Goal: Information Seeking & Learning: Learn about a topic

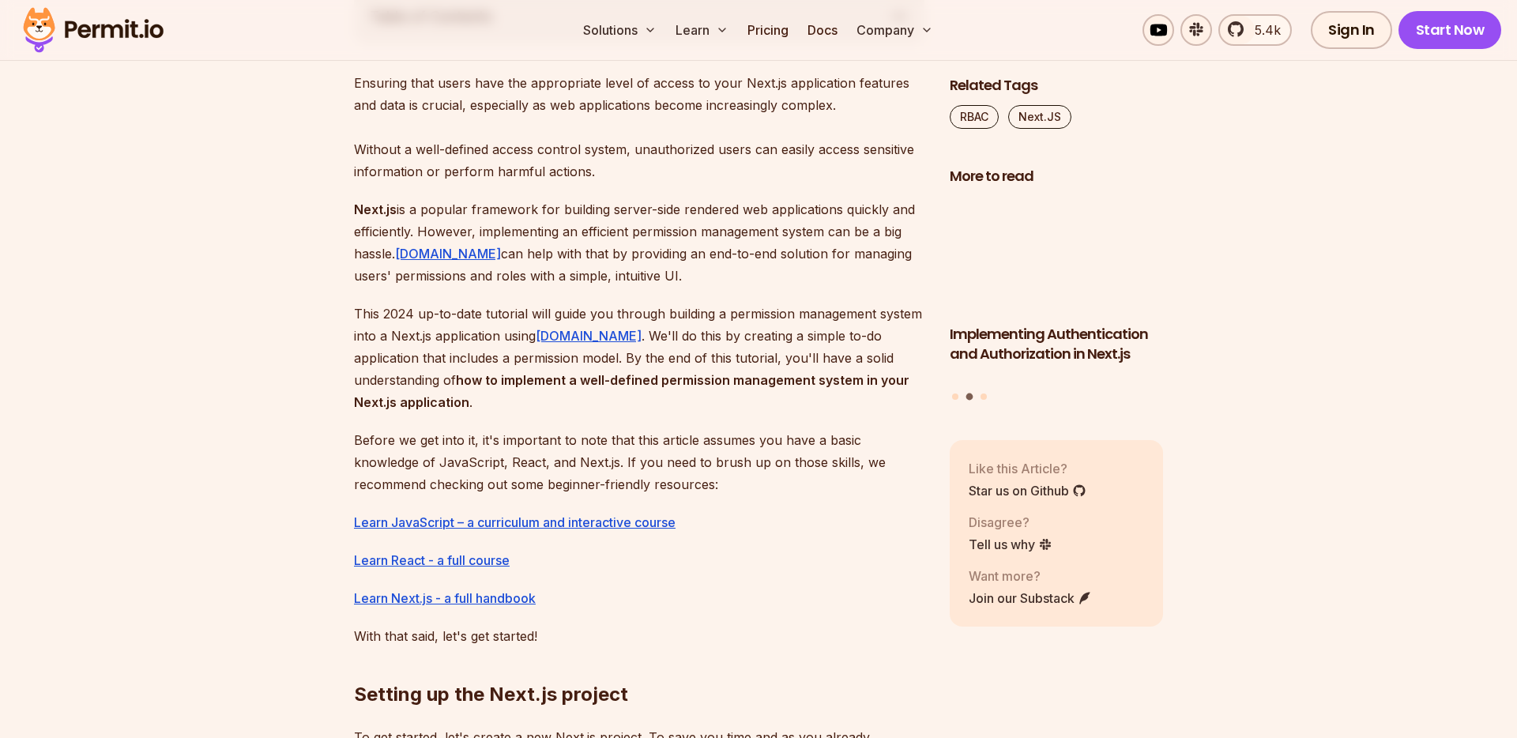
scroll to position [960, 0]
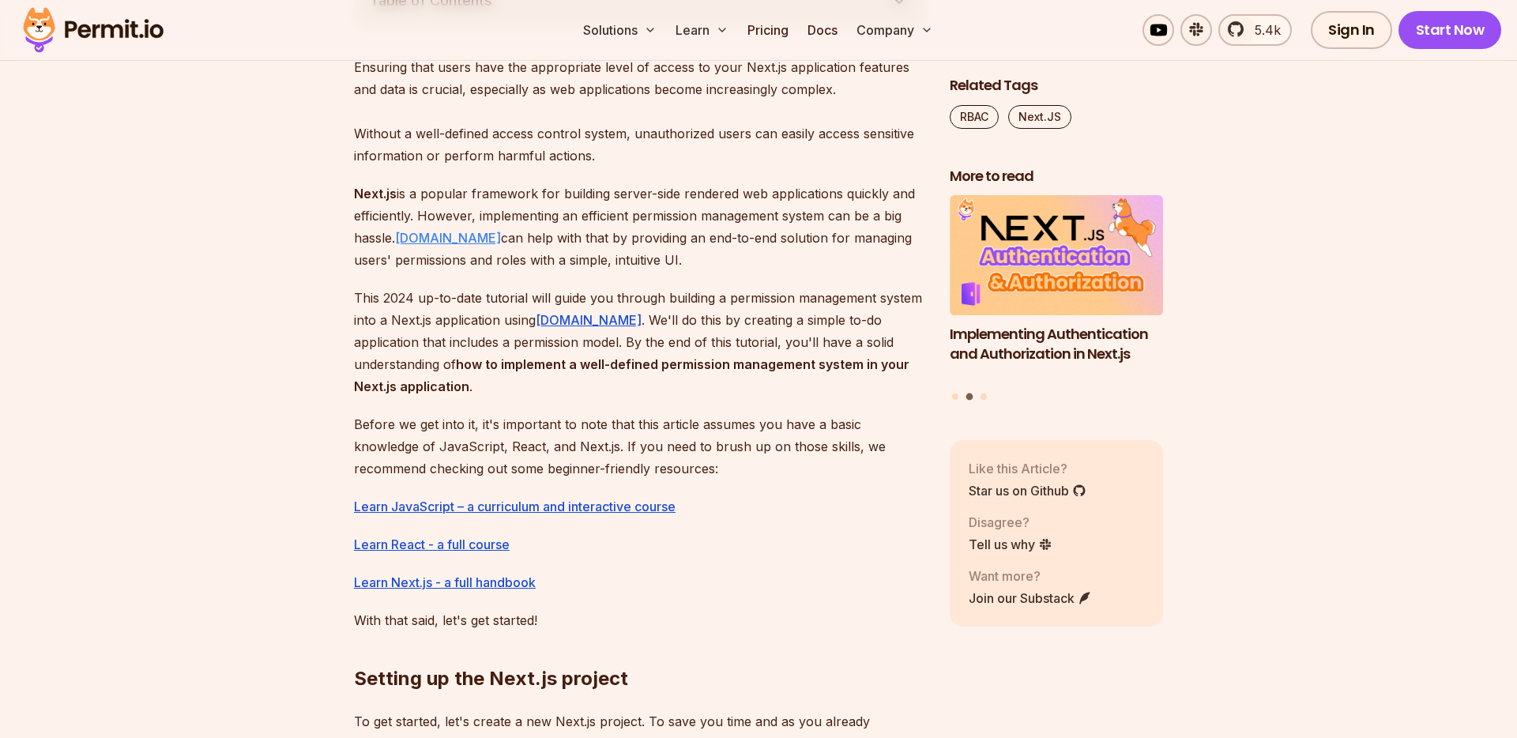
click at [434, 240] on link "Permit.io" at bounding box center [448, 238] width 106 height 16
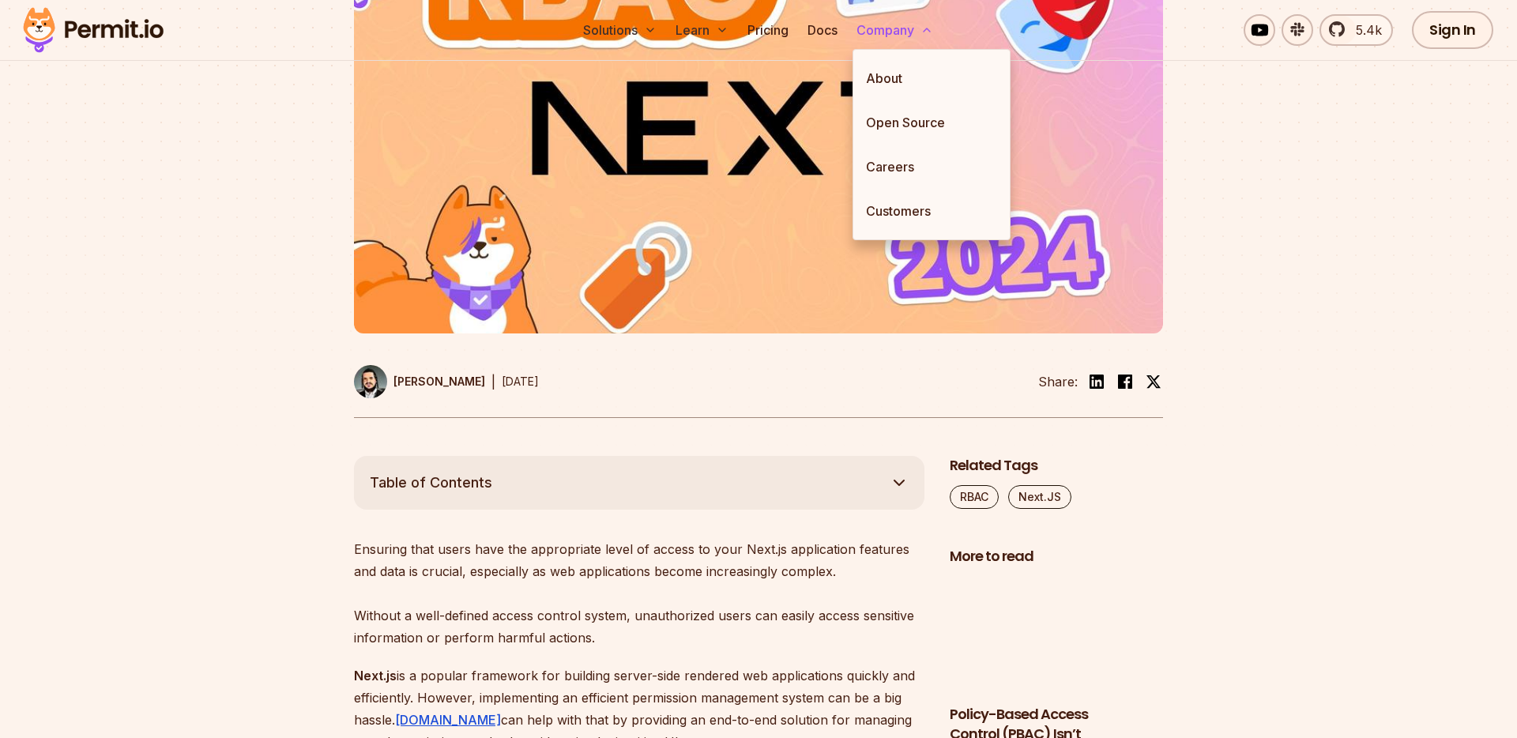
scroll to position [0, 0]
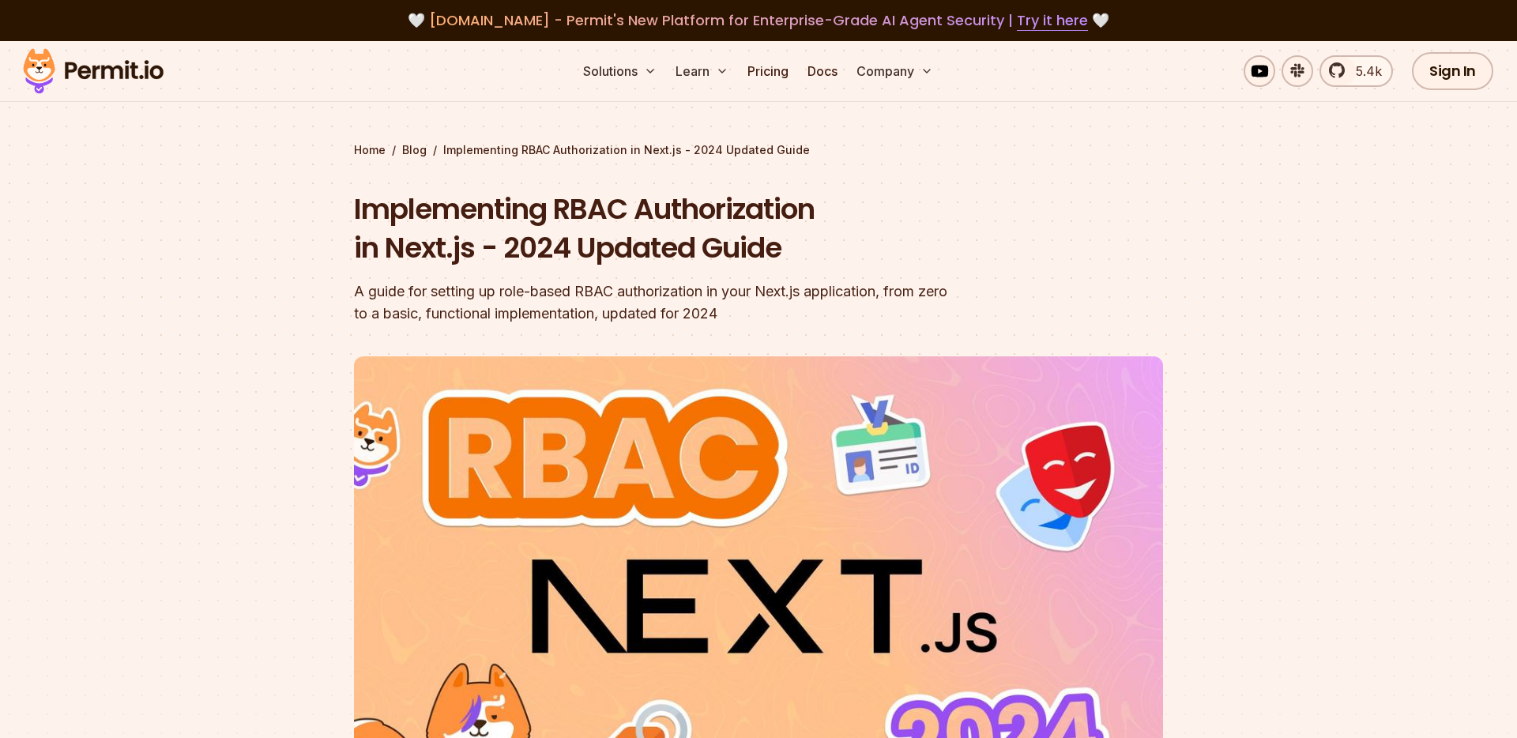
drag, startPoint x: 1189, startPoint y: 160, endPoint x: 1183, endPoint y: 167, distance: 10.1
click at [1188, 160] on section "Home / Blog / Implementing RBAC Authorization in Next.js - 2024 Updated Guide I…" at bounding box center [758, 487] width 1517 height 893
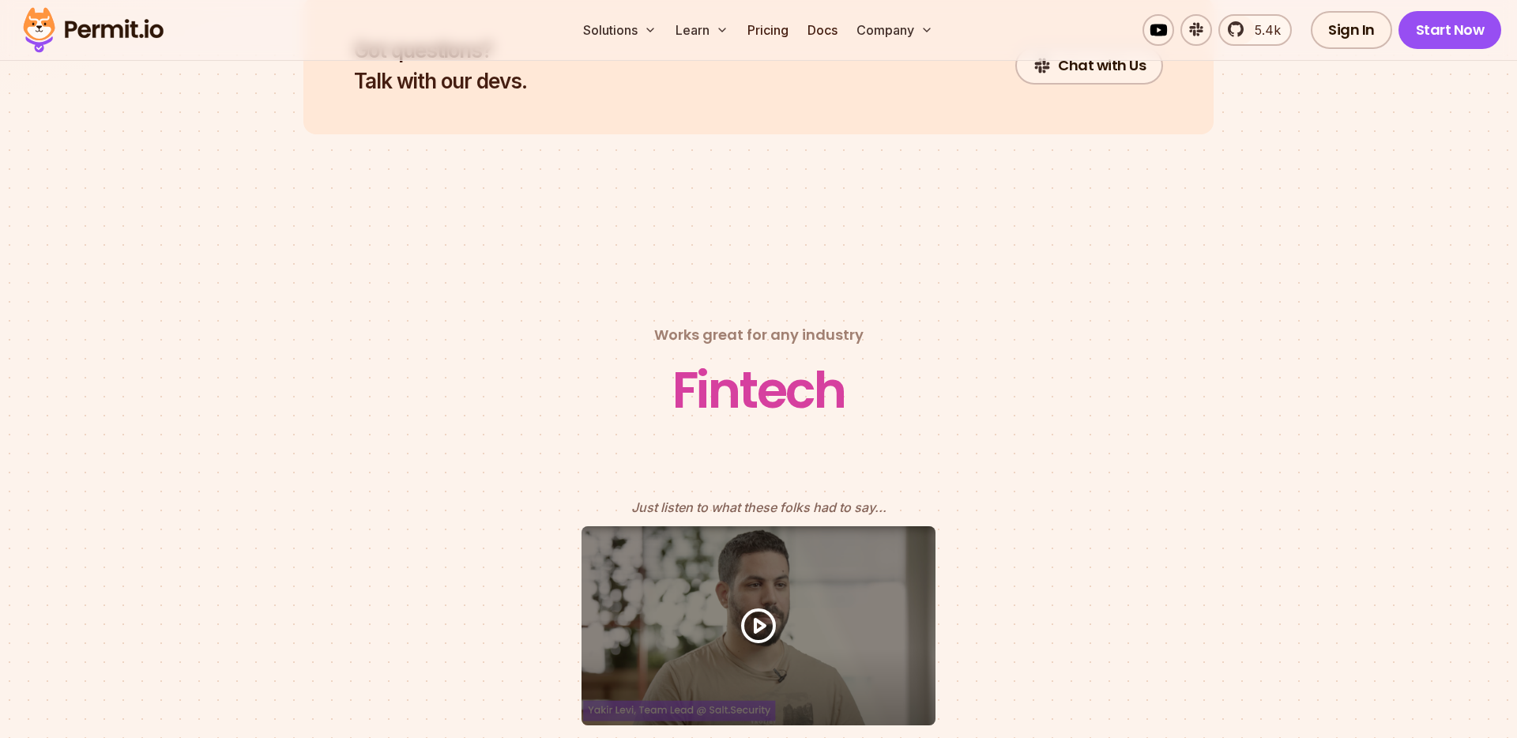
scroll to position [6972, 0]
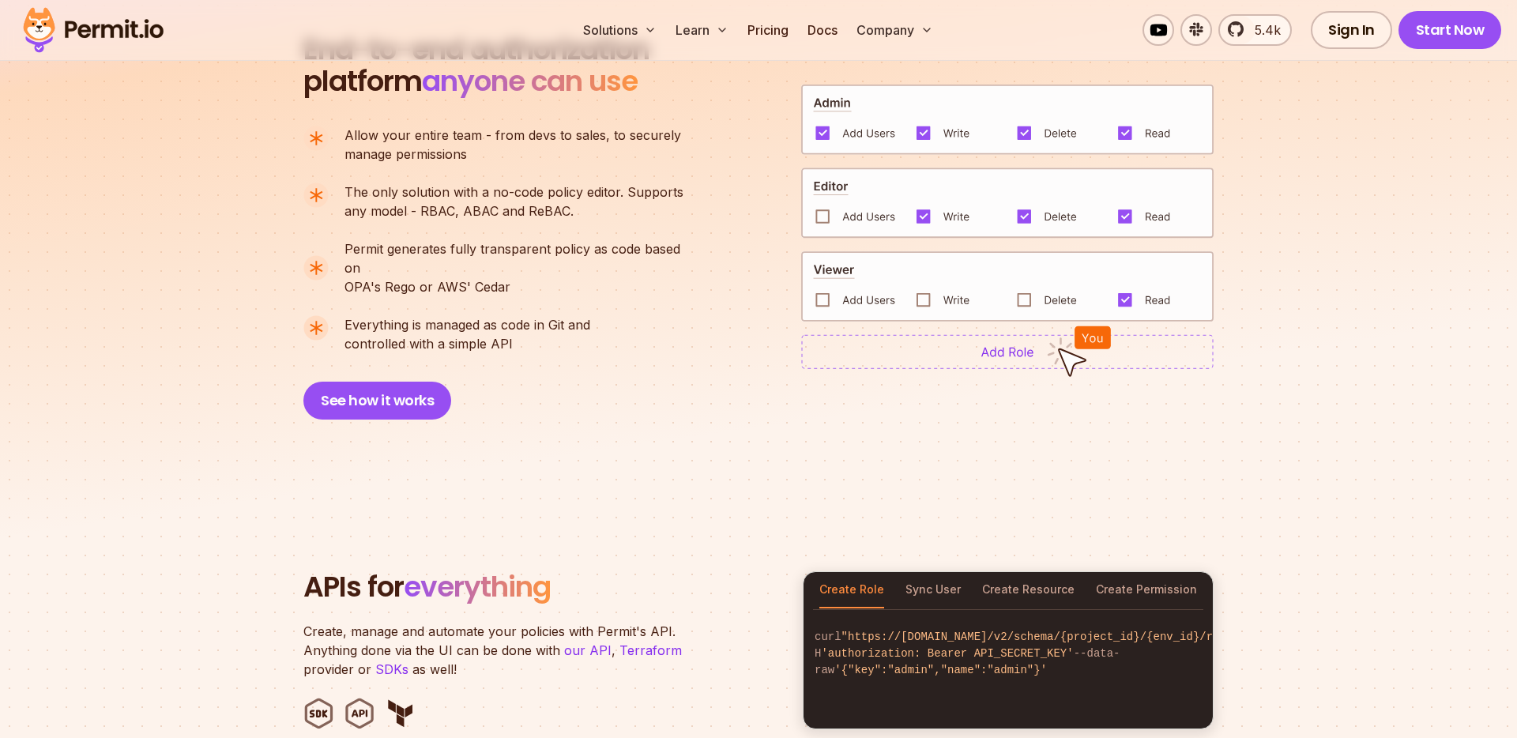
click at [1361, 420] on section "End-to-end authorization platform anyone can use A no-code authorization platfo…" at bounding box center [758, 207] width 1517 height 575
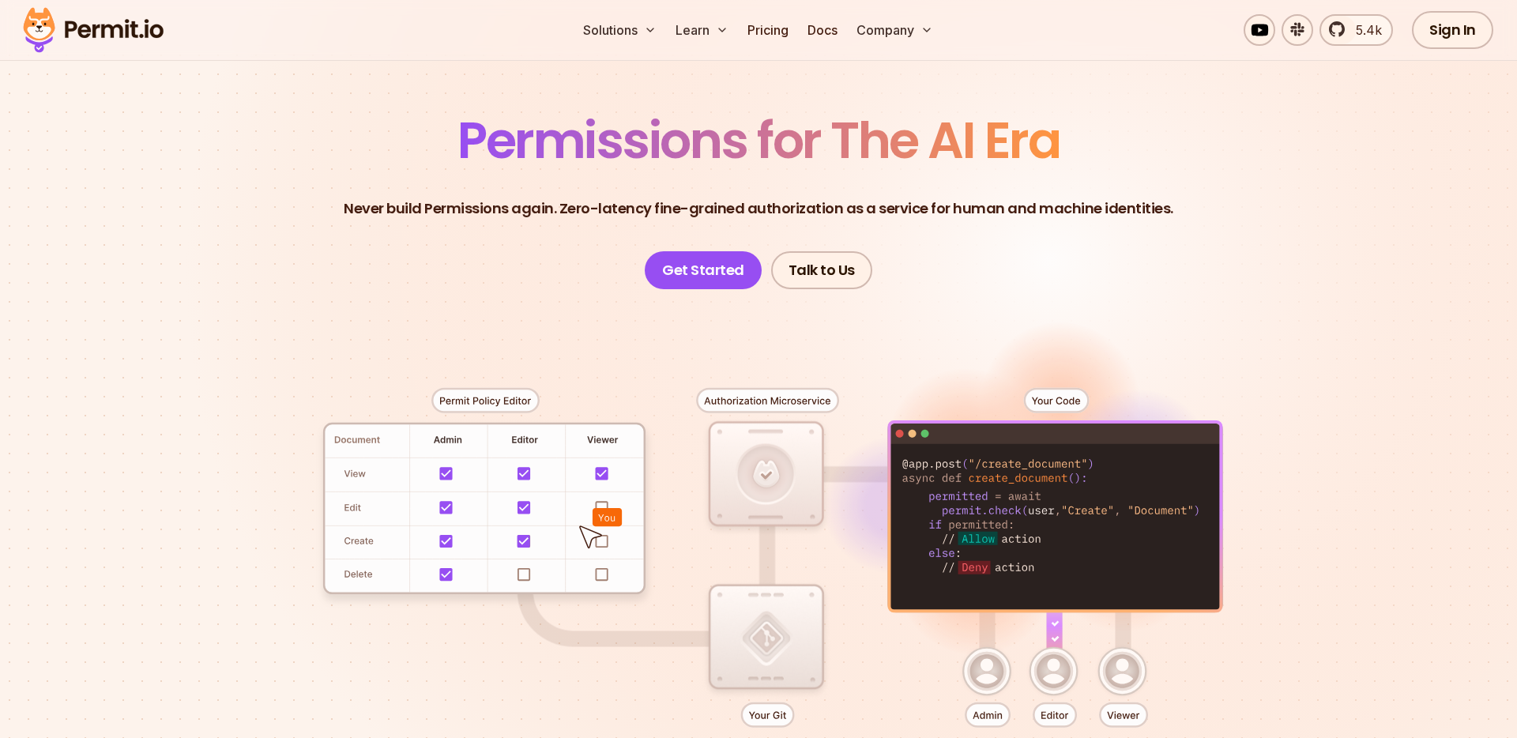
scroll to position [0, 0]
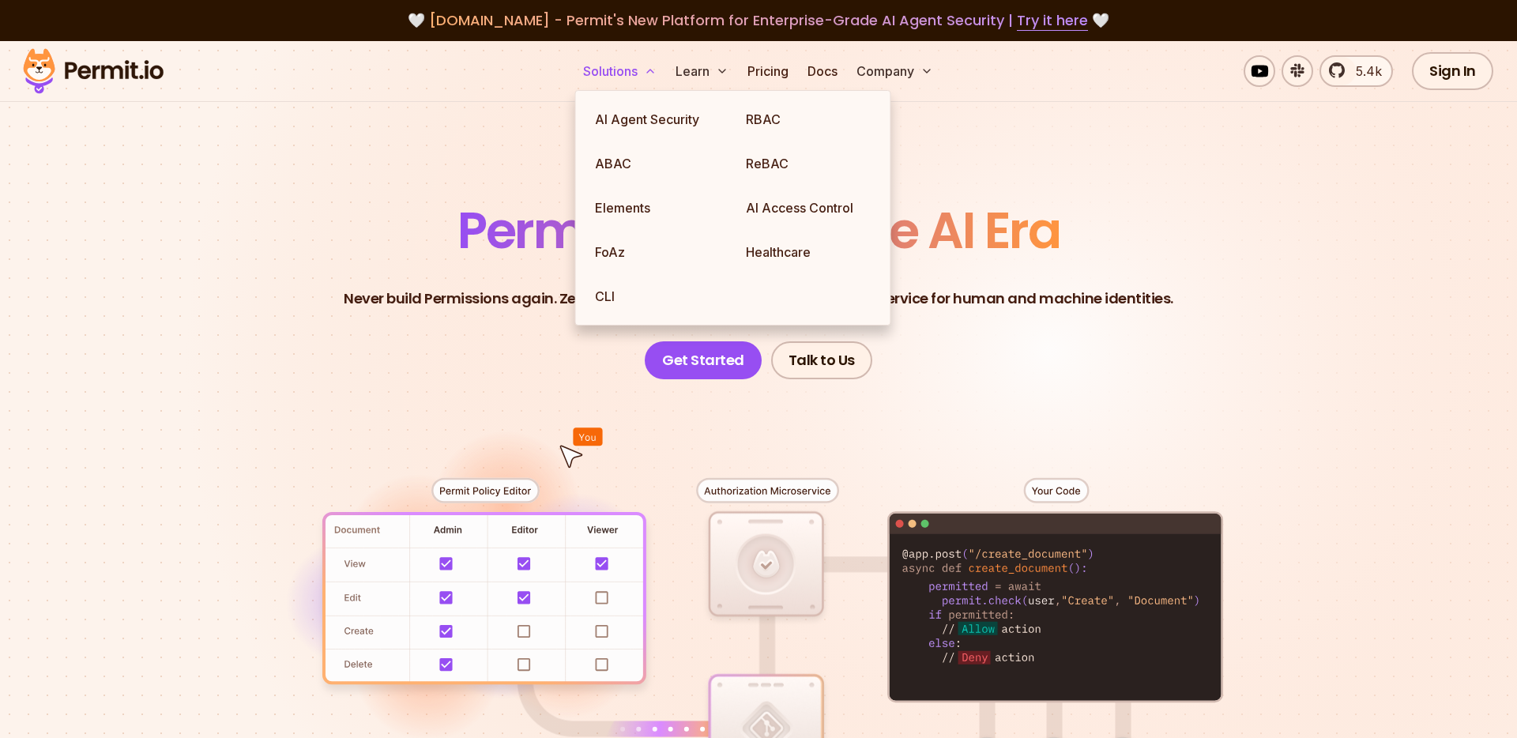
click at [610, 72] on button "Solutions" at bounding box center [620, 71] width 86 height 32
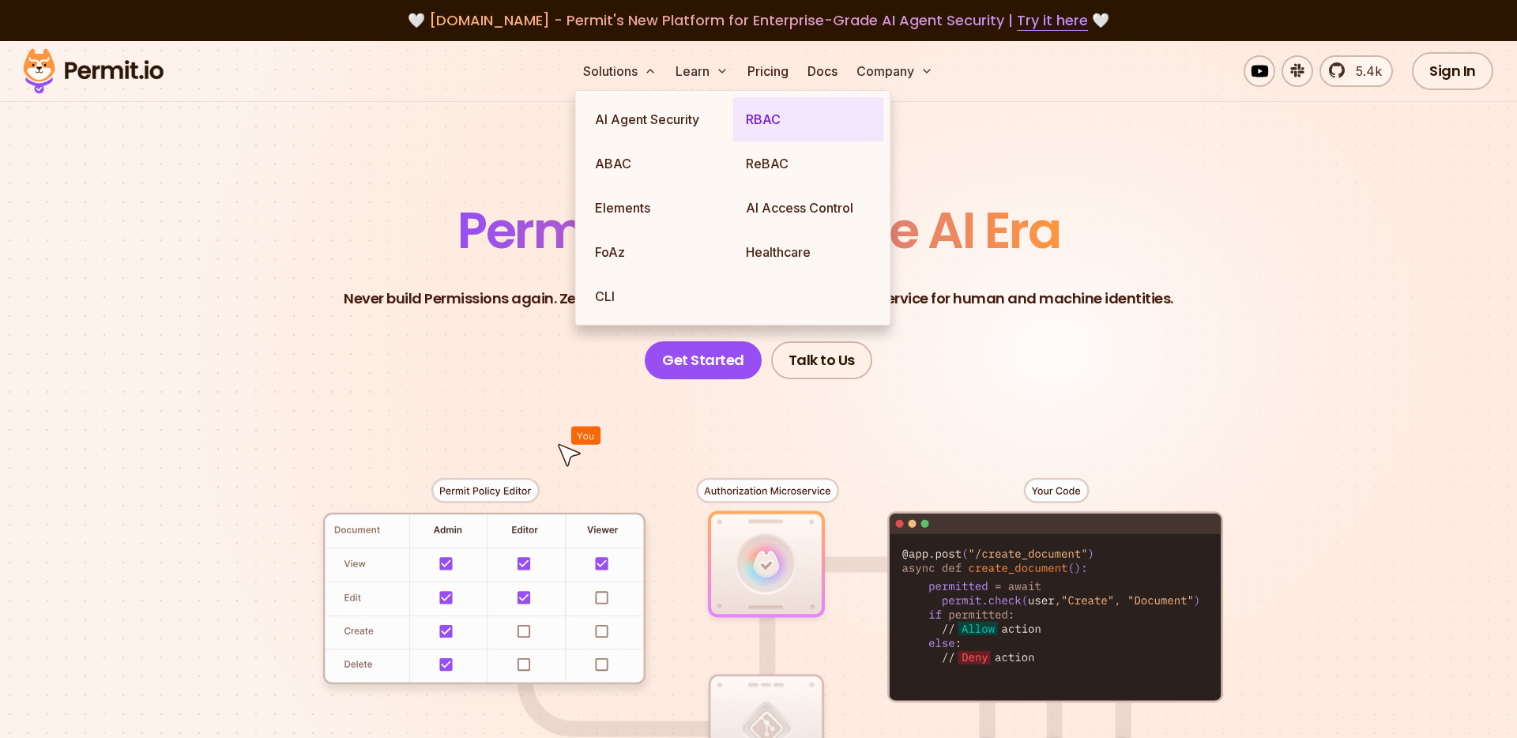
click at [781, 110] on link "RBAC" at bounding box center [808, 119] width 151 height 44
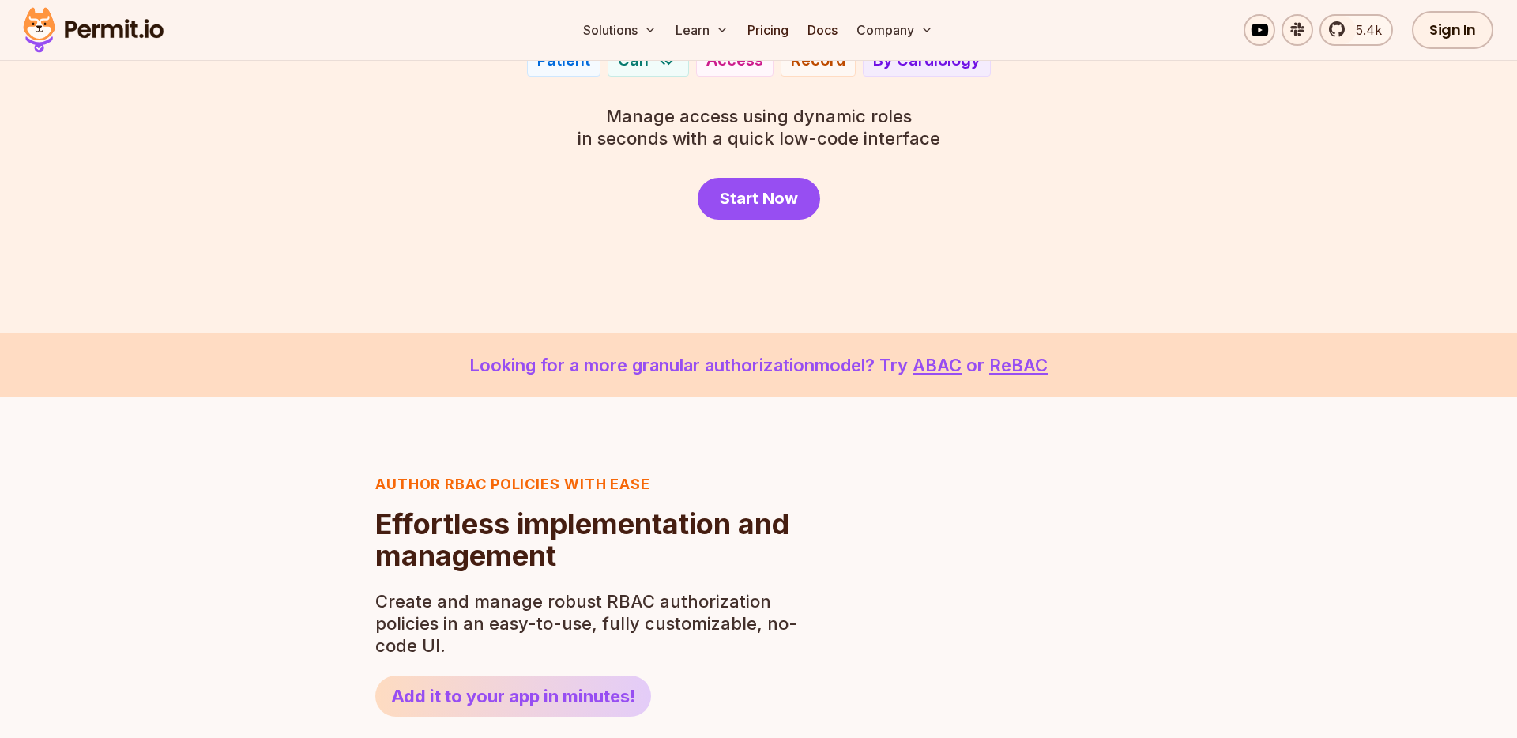
scroll to position [248, 0]
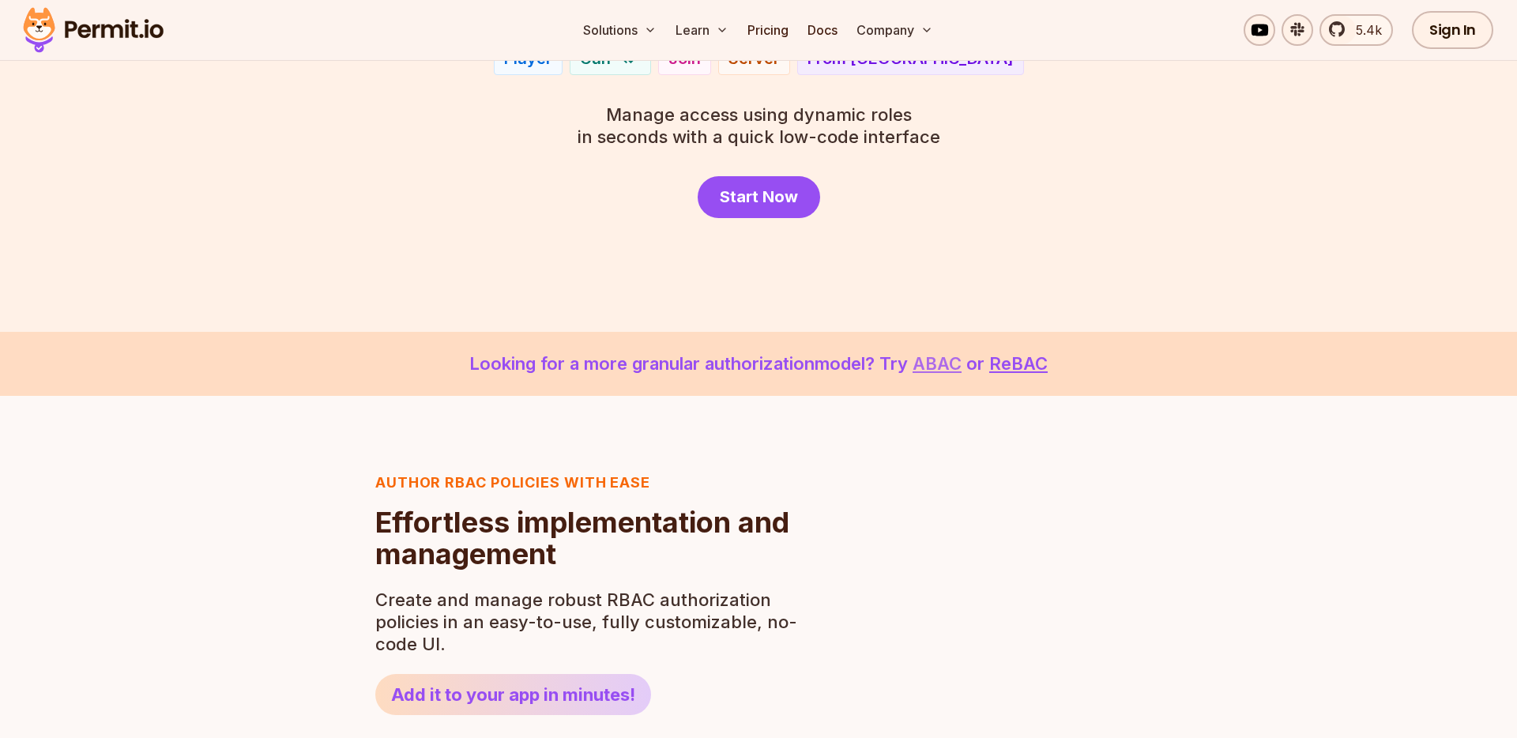
click at [935, 368] on link "ABAC" at bounding box center [937, 363] width 49 height 21
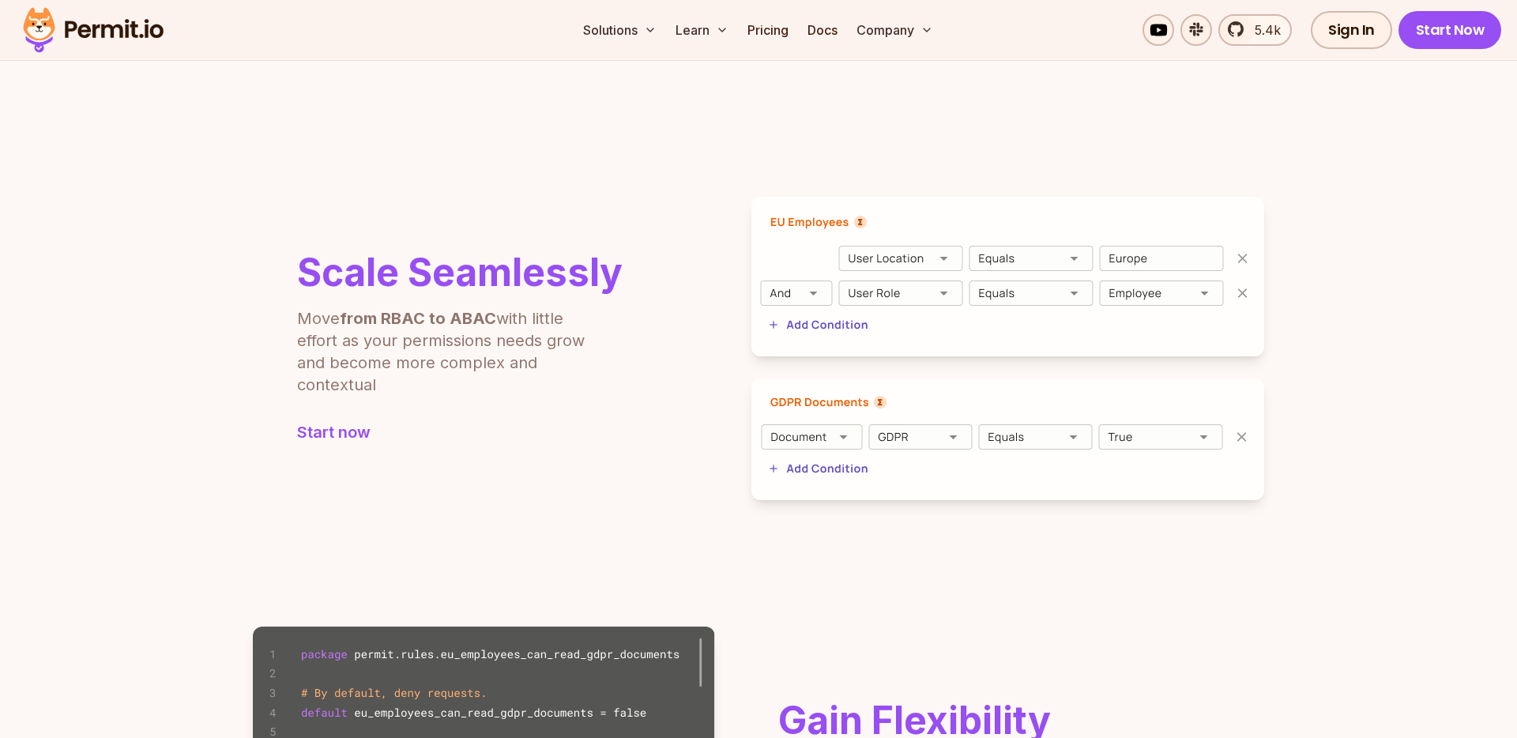
scroll to position [522, 0]
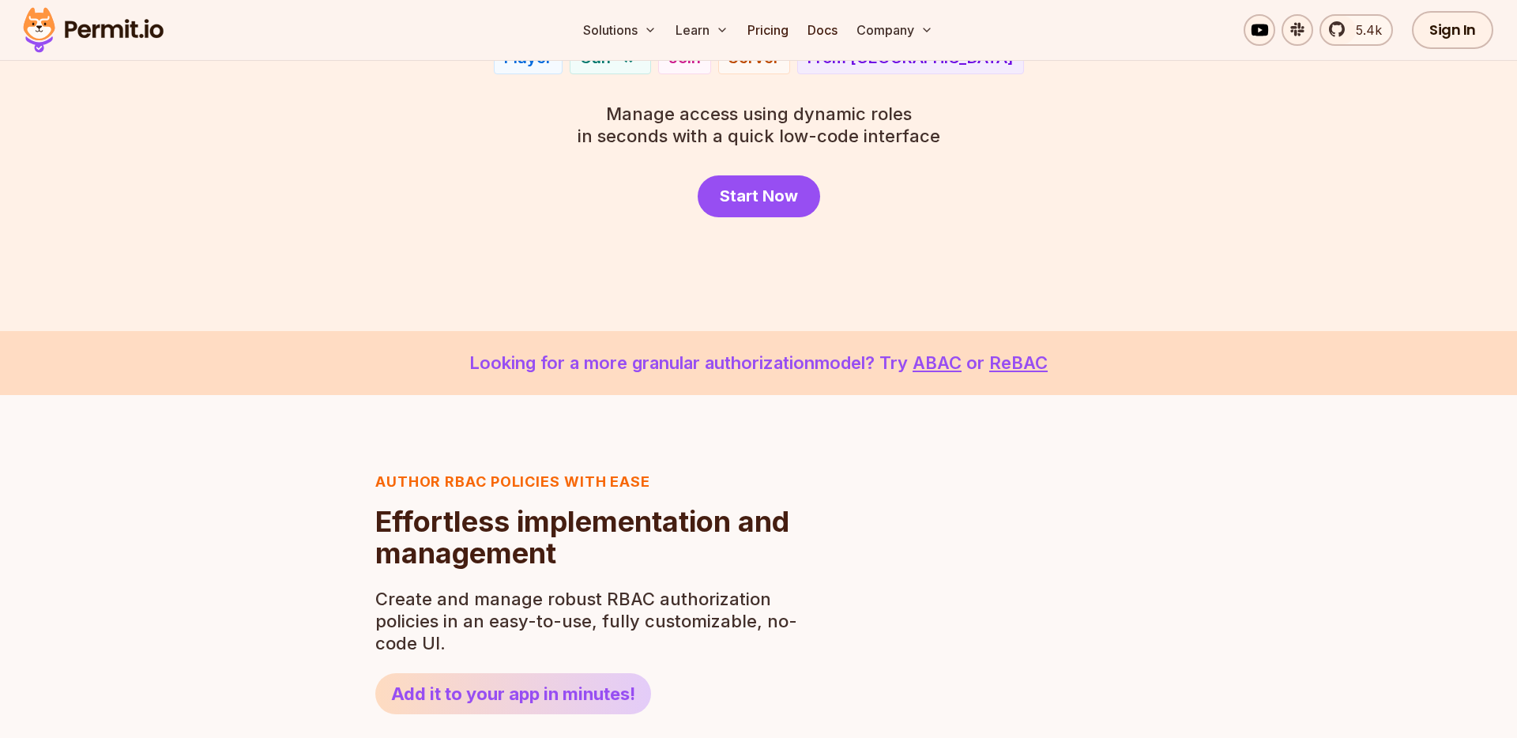
scroll to position [248, 0]
click at [1022, 363] on link "ReBAC" at bounding box center [1018, 363] width 58 height 21
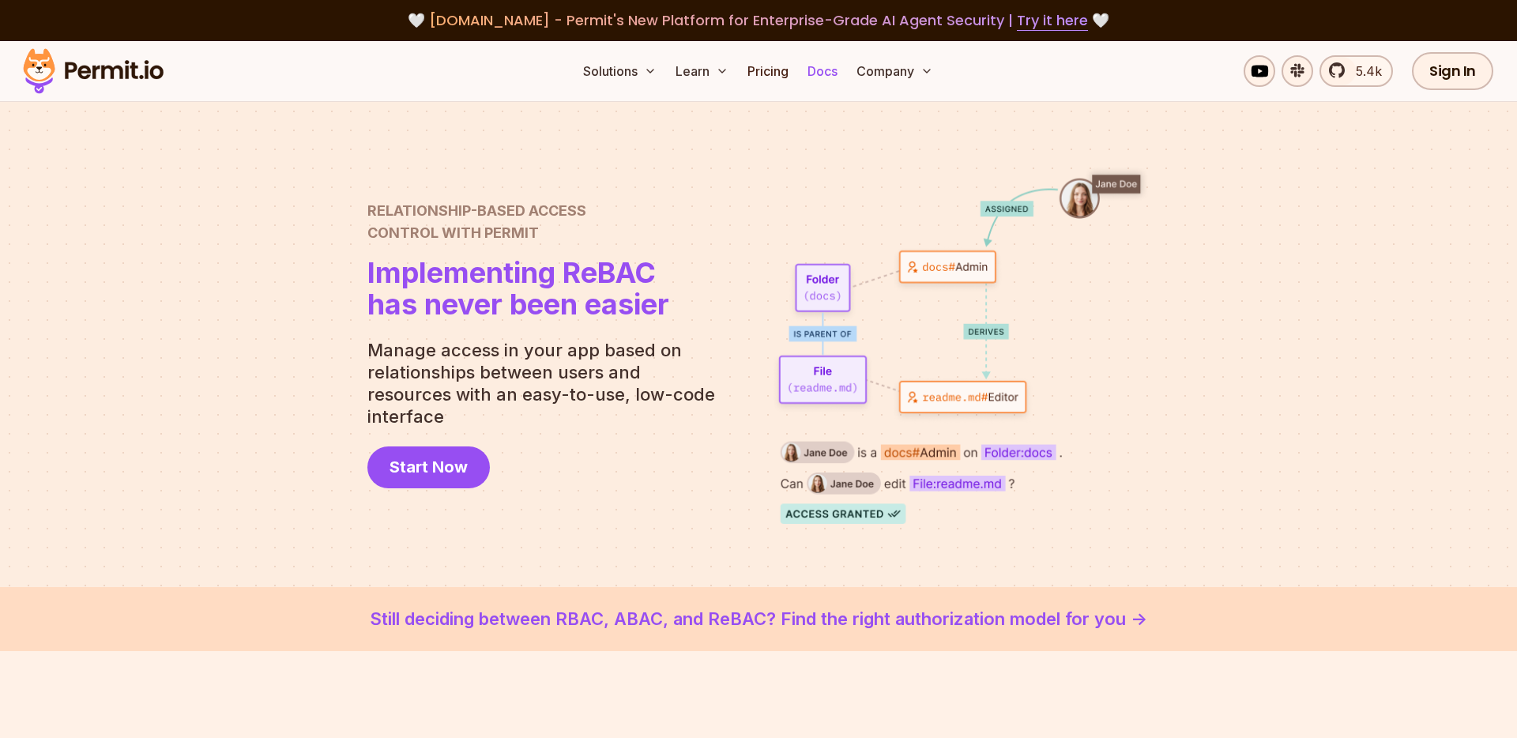
click at [816, 66] on link "Docs" at bounding box center [822, 71] width 43 height 32
